Goal: Navigation & Orientation: Find specific page/section

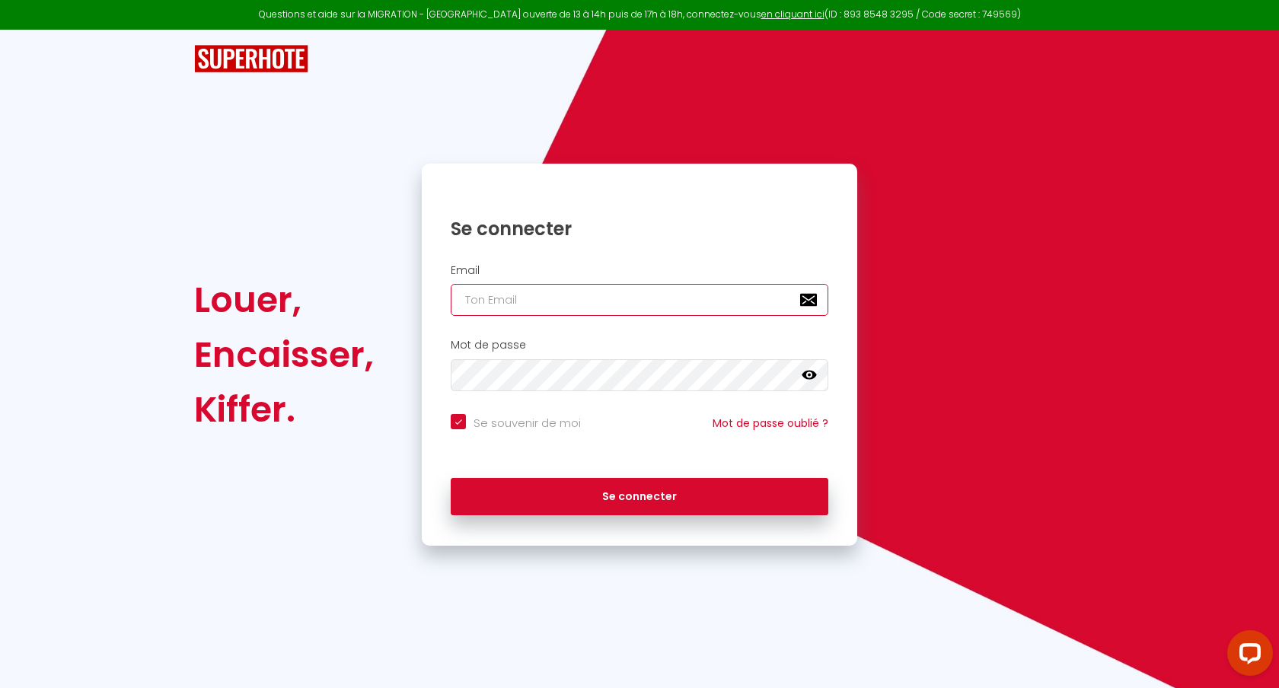
click at [730, 308] on input "email" at bounding box center [640, 300] width 378 height 32
type input "[EMAIL_ADDRESS][DOMAIN_NAME]"
checkbox input "true"
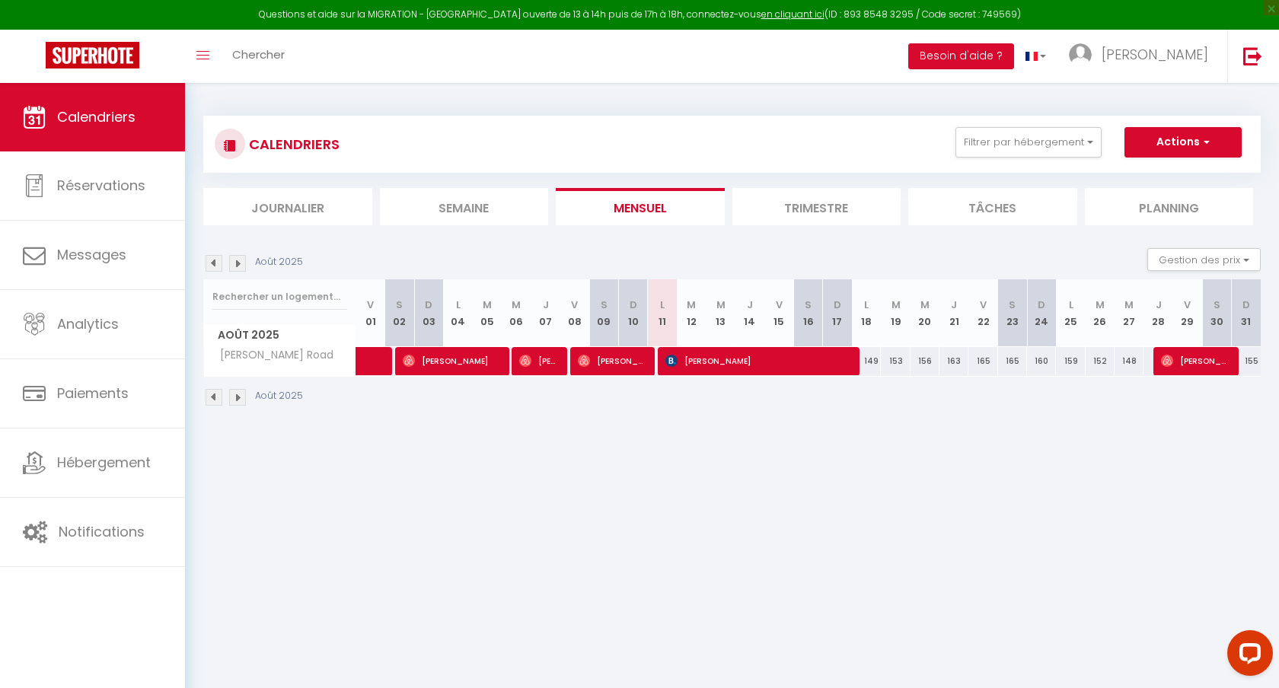
click at [813, 210] on li "Trimestre" at bounding box center [817, 206] width 169 height 37
